Goal: Task Accomplishment & Management: Manage account settings

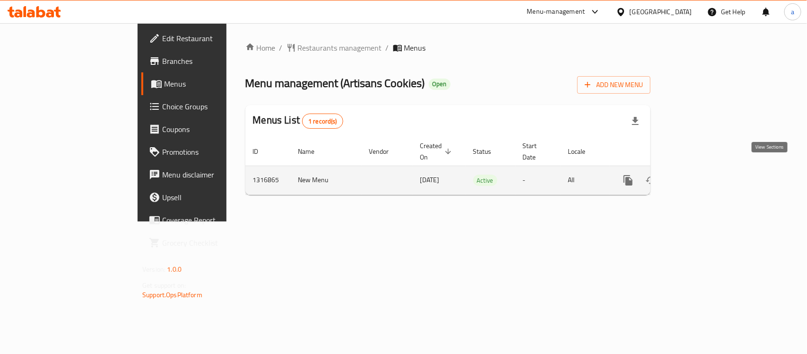
click at [702, 174] on icon "enhanced table" at bounding box center [696, 179] width 11 height 11
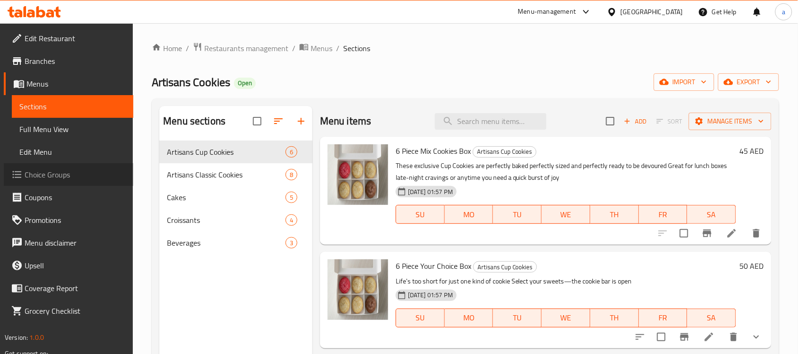
click at [67, 171] on span "Choice Groups" at bounding box center [75, 174] width 101 height 11
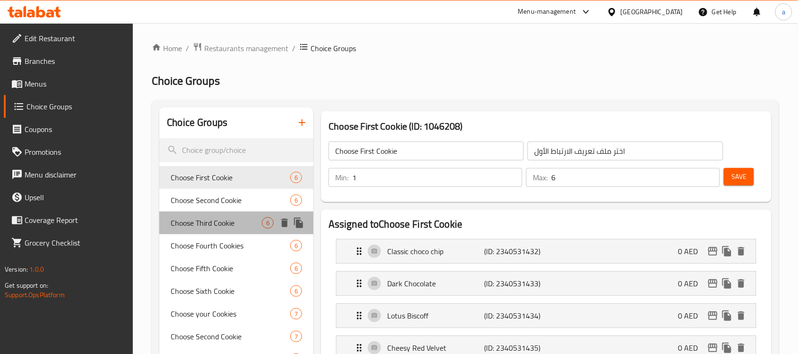
click at [227, 225] on span "Choose Third Cookie" at bounding box center [216, 222] width 91 height 11
type input "Choose Third Cookie"
type input "اختر ملف تعريف الارتباط الثالث"
type input "1"
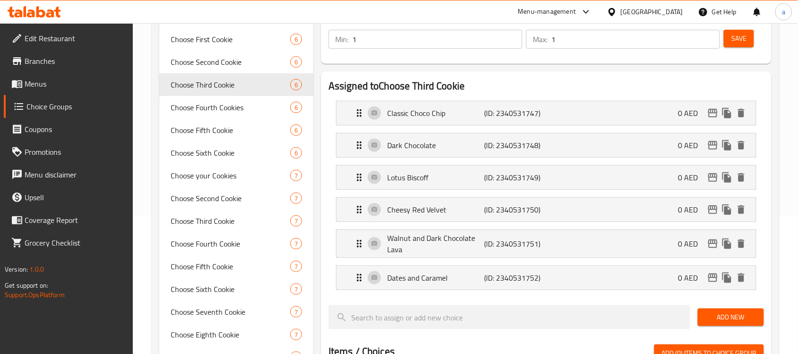
scroll to position [118, 0]
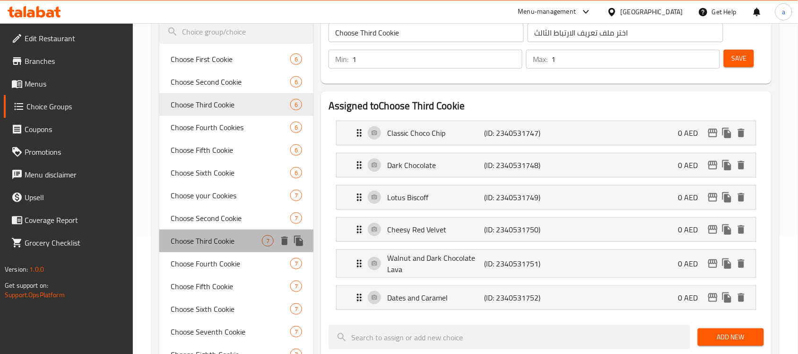
click at [230, 242] on span "Choose Third Cookie" at bounding box center [216, 240] width 91 height 11
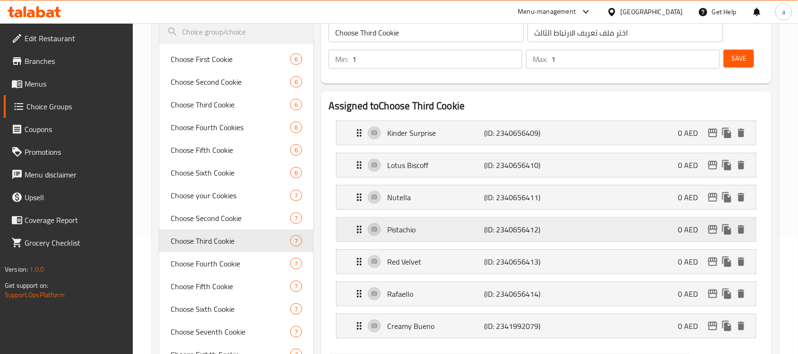
click at [415, 229] on p "Pistachio" at bounding box center [435, 229] width 97 height 11
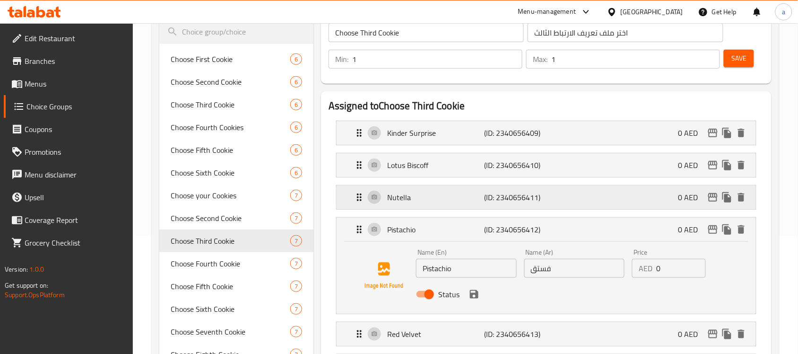
click at [396, 202] on p "Nutella" at bounding box center [435, 196] width 97 height 11
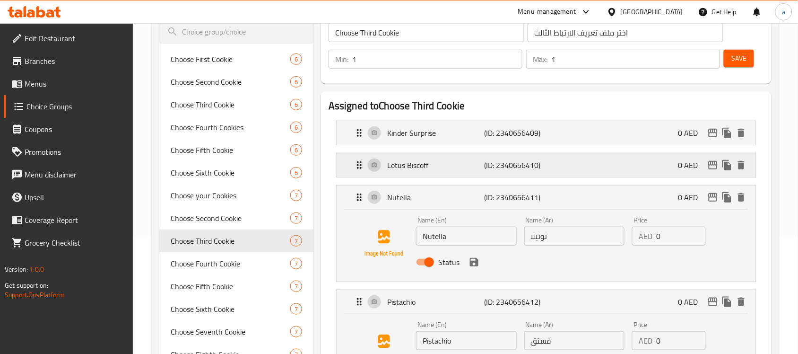
click at [396, 164] on p "Lotus Biscoff" at bounding box center [435, 164] width 97 height 11
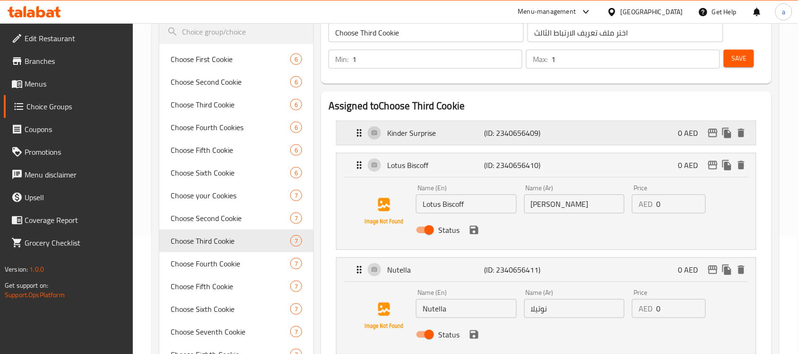
click at [407, 138] on p "Kinder Surprise" at bounding box center [435, 132] width 97 height 11
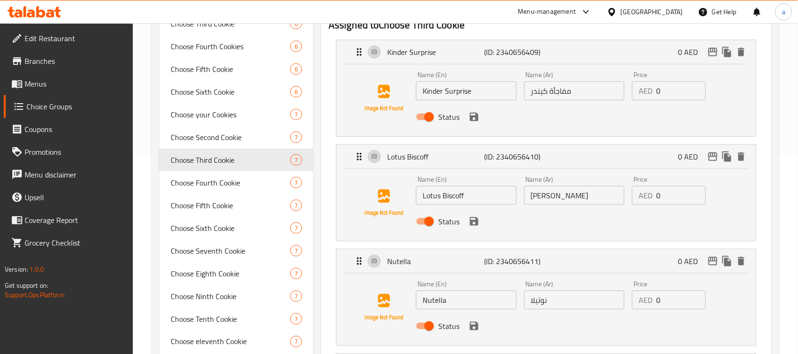
scroll to position [354, 0]
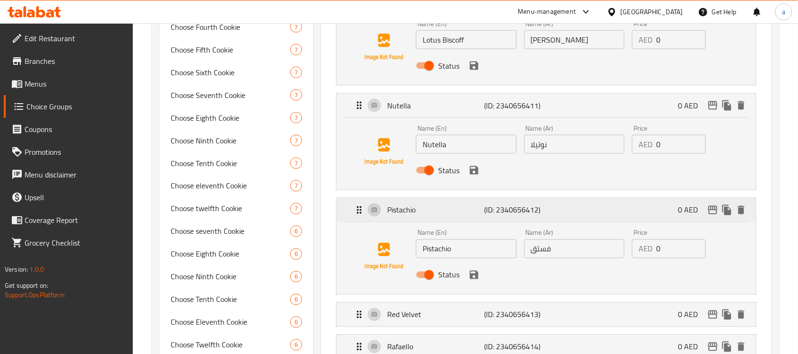
click at [402, 209] on p "Pistachio" at bounding box center [435, 209] width 97 height 11
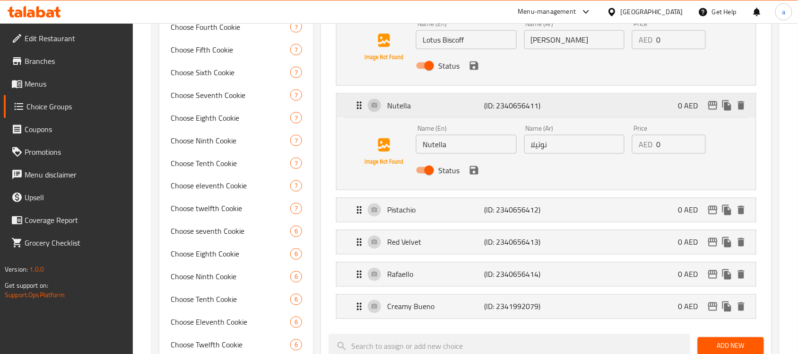
click at [402, 108] on p "Nutella" at bounding box center [435, 105] width 97 height 11
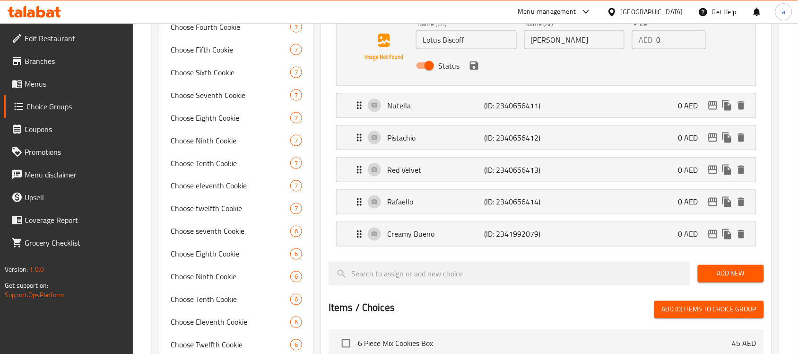
scroll to position [236, 0]
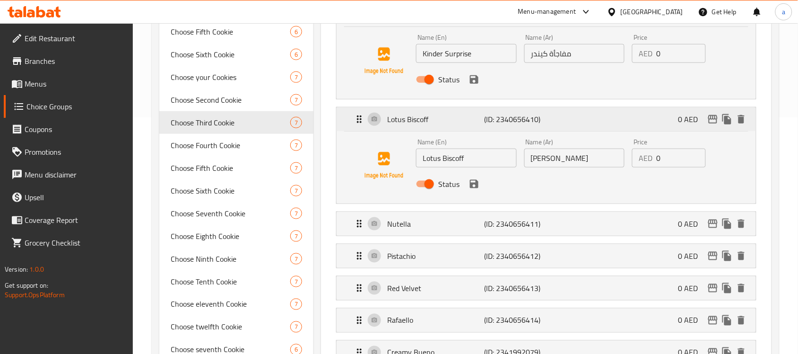
click at [402, 121] on p "Lotus Biscoff" at bounding box center [435, 118] width 97 height 11
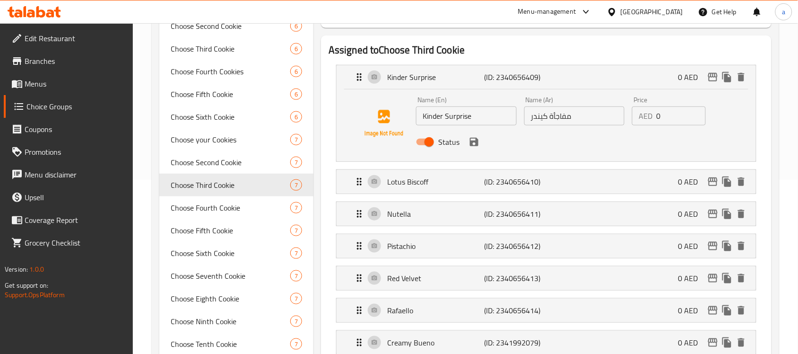
scroll to position [118, 0]
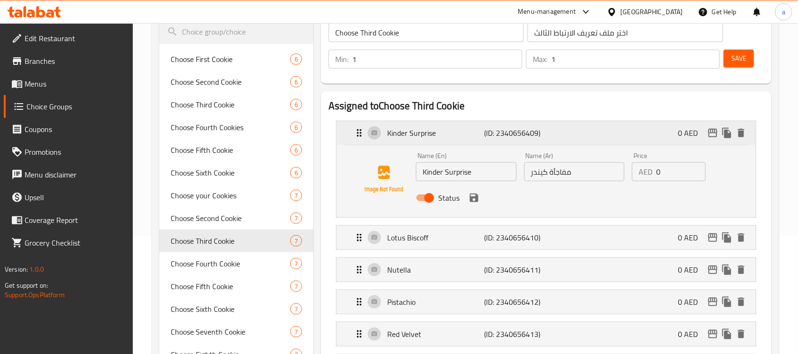
click at [403, 137] on p "Kinder Surprise" at bounding box center [435, 132] width 97 height 11
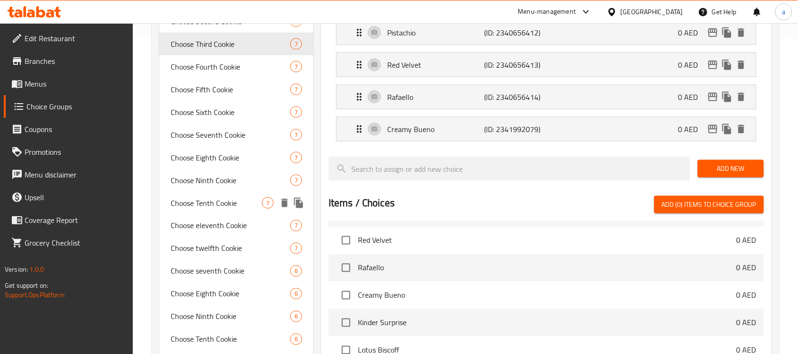
scroll to position [295, 0]
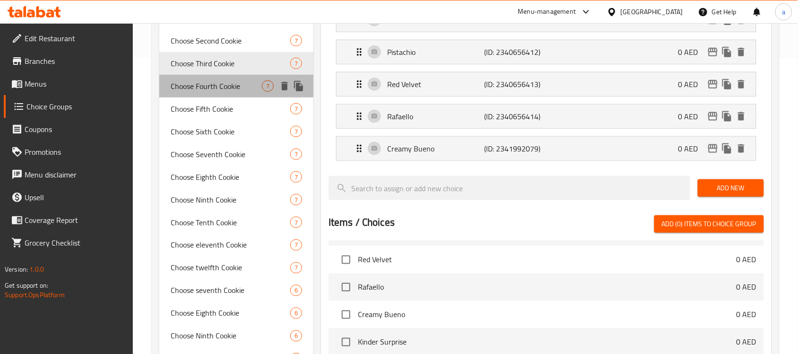
click at [208, 88] on span "Choose Fourth Cookie" at bounding box center [216, 85] width 91 height 11
type input "Choose Fourth Cookie"
type input "اختر ملف تعريف الارتباط الرابع"
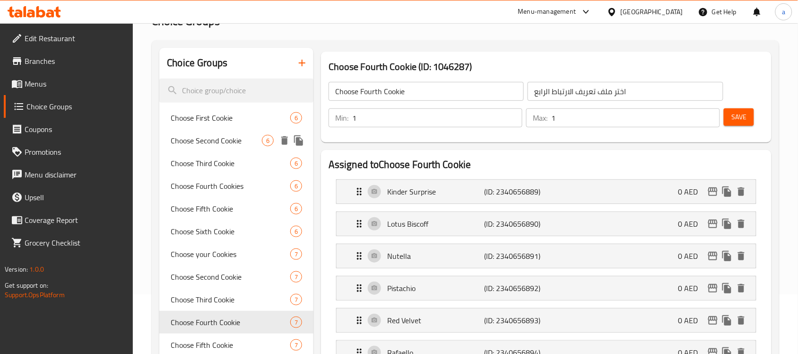
scroll to position [118, 0]
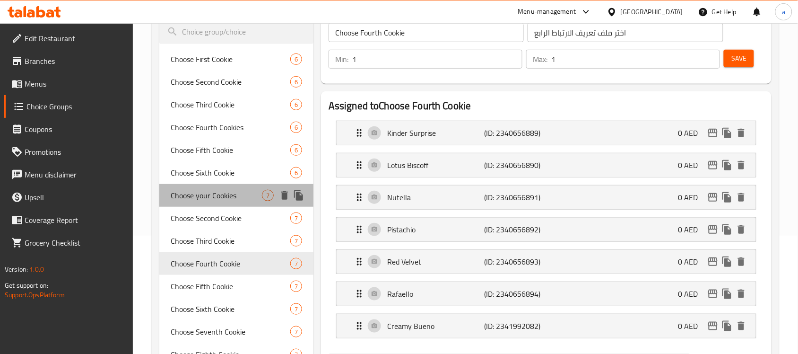
click at [196, 190] on span "Choose your Cookies" at bounding box center [216, 195] width 91 height 11
type input "Choose your Cookies"
type input "اختر ملفات تعريف الارتباط الخاصة بك"
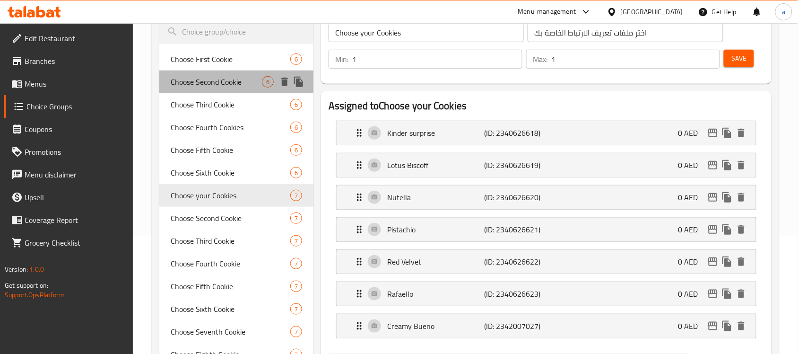
click at [208, 79] on span "Choose Second Cookie" at bounding box center [216, 81] width 91 height 11
type input "Choose Second Cookie"
type input "اختر ملف تعريف الارتباط الثاني"
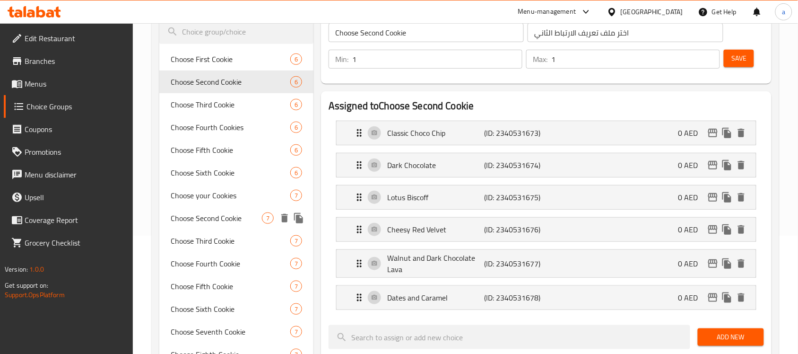
click at [213, 219] on span "Choose Second Cookie" at bounding box center [216, 217] width 91 height 11
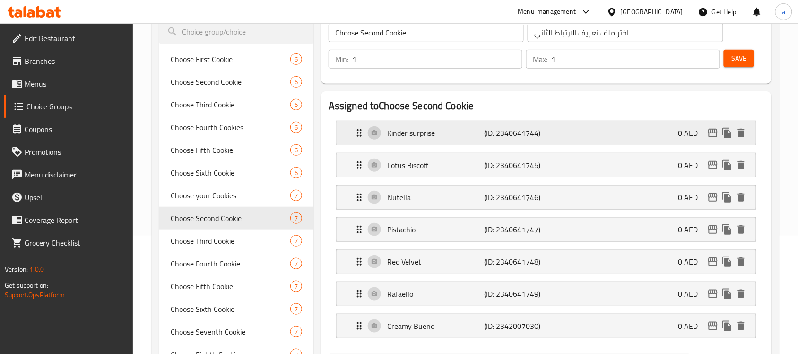
click at [495, 140] on div "Kinder surprise (ID: 2340641744) 0 AED" at bounding box center [549, 133] width 391 height 24
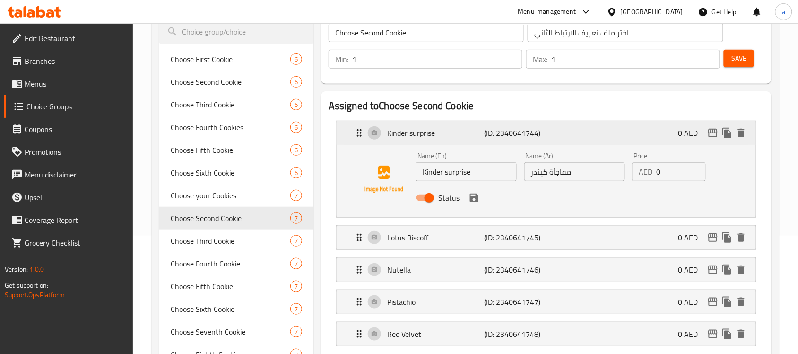
click at [509, 141] on div "Kinder surprise (ID: 2340641744) 0 AED" at bounding box center [549, 133] width 391 height 24
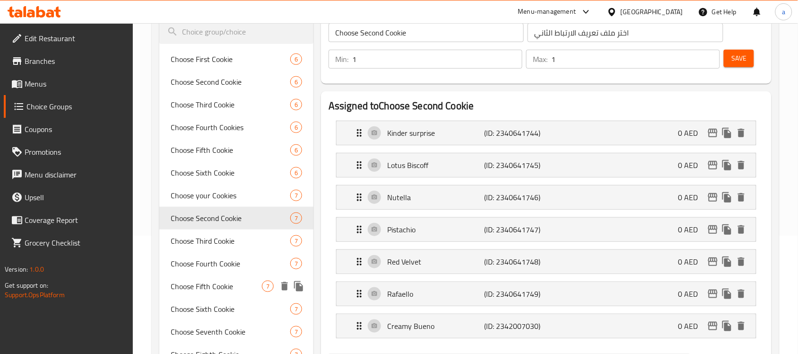
drag, startPoint x: 223, startPoint y: 284, endPoint x: 233, endPoint y: 277, distance: 12.2
click at [223, 284] on span "Choose Fifth Cookie" at bounding box center [216, 285] width 91 height 11
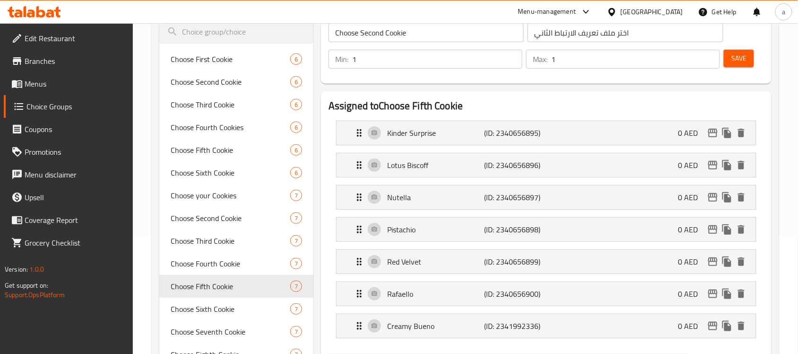
type input "Choose Fifth Cookie"
type input "اختر ملف تعريف الارتباط [PERSON_NAME]"
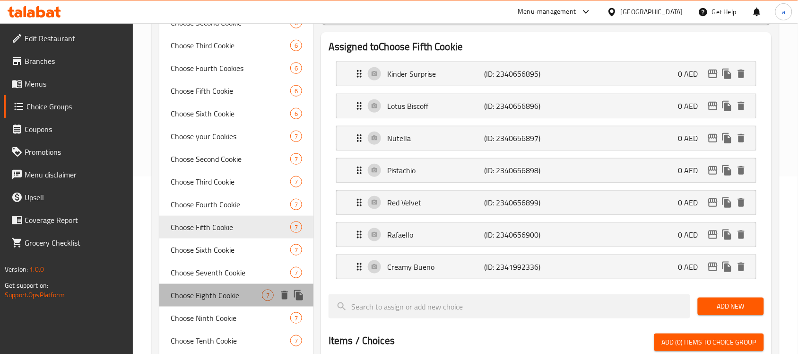
drag, startPoint x: 216, startPoint y: 296, endPoint x: 254, endPoint y: 280, distance: 41.1
click at [216, 296] on span "Choose Eighth Cookie" at bounding box center [216, 294] width 91 height 11
type input "Choose Eighth Cookie"
type input "اختر ملف تعريف الارتباط الثامن"
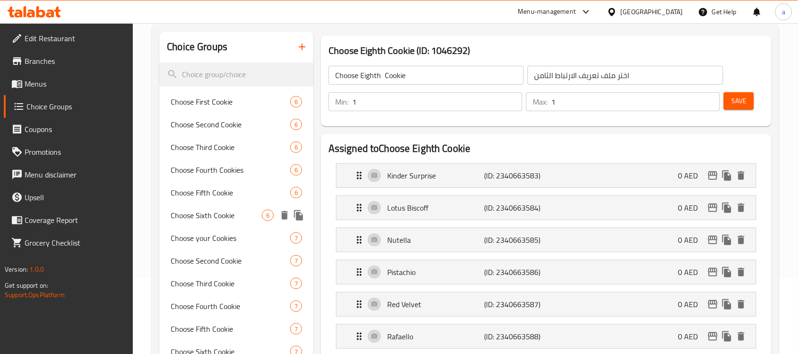
scroll to position [0, 0]
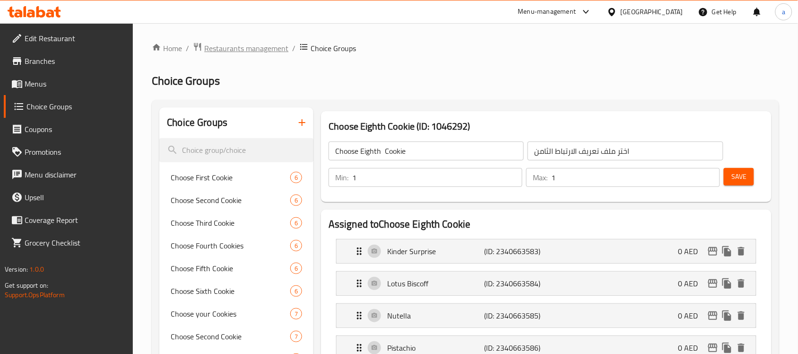
click at [259, 43] on span "Restaurants management" at bounding box center [246, 48] width 84 height 11
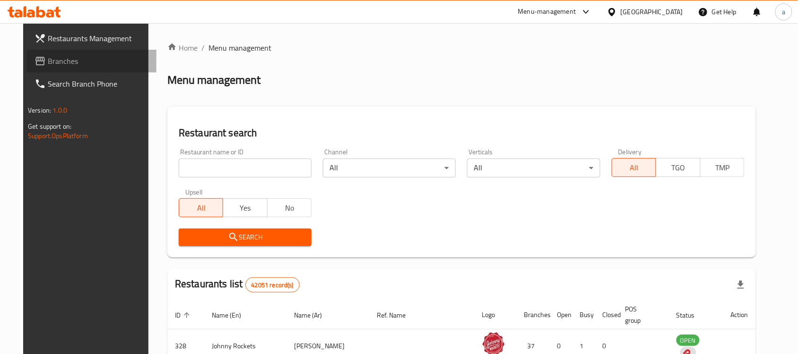
click at [56, 60] on span "Branches" at bounding box center [98, 60] width 101 height 11
